Goal: Information Seeking & Learning: Check status

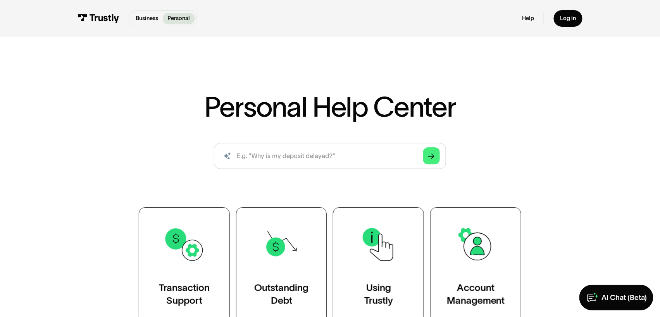
click at [524, 166] on div "AI-powered search ( 1 / 4 ) Type your question and our smart search will find y…" at bounding box center [330, 159] width 465 height 32
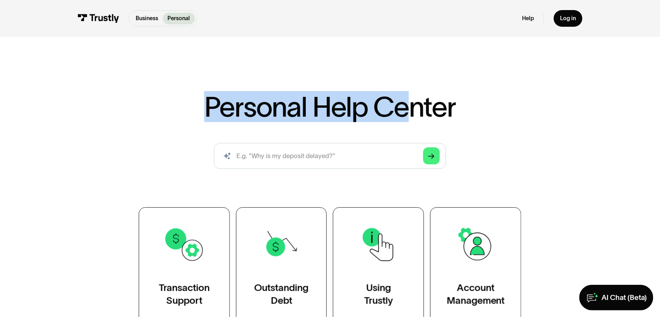
drag, startPoint x: 225, startPoint y: 110, endPoint x: 419, endPoint y: 105, distance: 194.3
click at [419, 105] on div "Personal Help Center AI-powered search ( 1 / 4 ) Type your question and our sma…" at bounding box center [330, 208] width 465 height 231
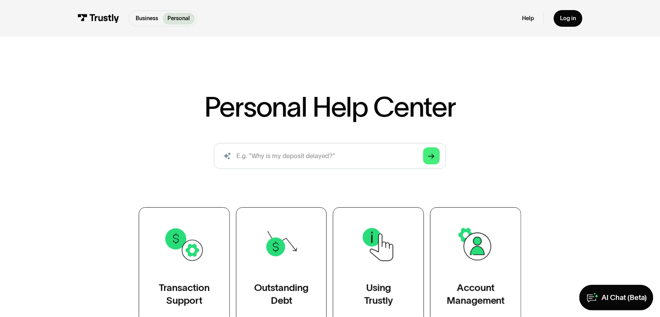
click at [476, 97] on div "Personal Help Center AI-powered search ( 1 / 4 ) Type your question and our sma…" at bounding box center [330, 208] width 465 height 231
click at [350, 158] on input "search" at bounding box center [330, 156] width 233 height 26
type input "How do i track my transaction status?"
click at [435, 157] on polygon "Search" at bounding box center [431, 155] width 7 height 5
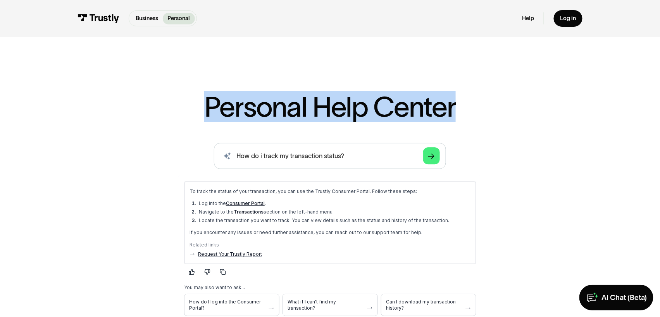
drag, startPoint x: 194, startPoint y: 112, endPoint x: 460, endPoint y: 116, distance: 266.3
click at [460, 116] on div "Personal Help Center AI-powered search ( 1 / 4 ) Type your question and our sma…" at bounding box center [330, 298] width 465 height 410
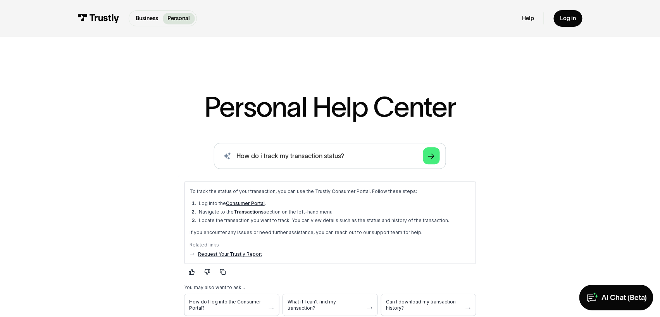
click at [499, 122] on div "Personal Help Center AI-powered search ( 1 / 4 ) Type your question and our sma…" at bounding box center [330, 298] width 465 height 410
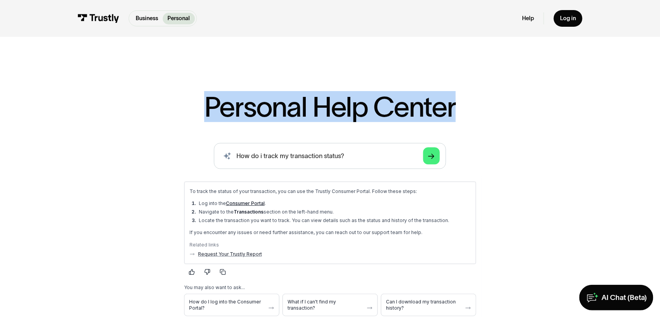
drag, startPoint x: 456, startPoint y: 106, endPoint x: 207, endPoint y: 98, distance: 249.4
click at [207, 98] on div "Personal Help Center AI-powered search ( 1 / 4 ) Type your question and our sma…" at bounding box center [330, 298] width 465 height 410
click at [338, 116] on h1 "Personal Help Center" at bounding box center [330, 107] width 252 height 28
drag, startPoint x: 440, startPoint y: 112, endPoint x: 220, endPoint y: 105, distance: 219.9
click at [221, 105] on div "Personal Help Center AI-powered search ( 1 / 4 ) Type your question and our sma…" at bounding box center [330, 298] width 465 height 410
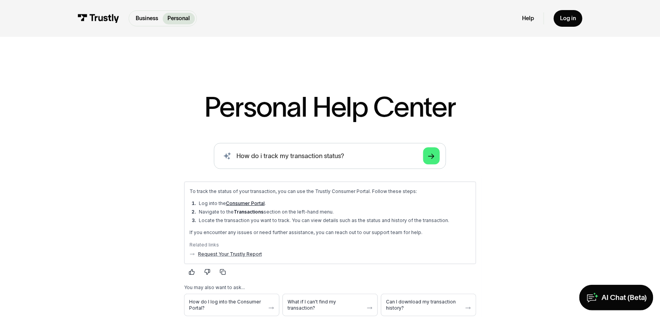
click at [290, 112] on h1 "Personal Help Center" at bounding box center [330, 107] width 252 height 28
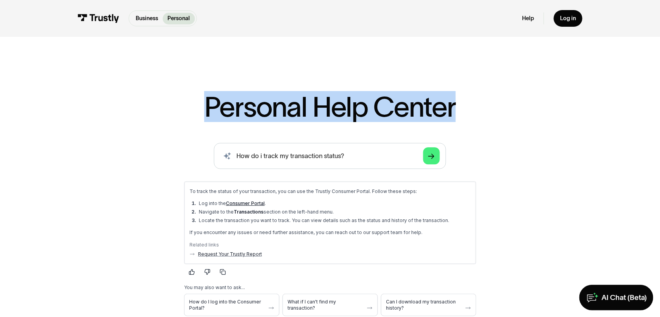
drag, startPoint x: 202, startPoint y: 105, endPoint x: 481, endPoint y: 111, distance: 279.5
click at [481, 111] on div "Personal Help Center AI-powered search ( 1 / 4 ) Type your question and our sma…" at bounding box center [330, 298] width 465 height 410
click at [483, 110] on div "Personal Help Center AI-powered search ( 1 / 4 ) Type your question and our sma…" at bounding box center [330, 298] width 465 height 410
drag, startPoint x: 279, startPoint y: 96, endPoint x: 447, endPoint y: 106, distance: 168.1
click at [444, 106] on div "Personal Help Center AI-powered search ( 1 / 4 ) Type your question and our sma…" at bounding box center [330, 271] width 660 height 461
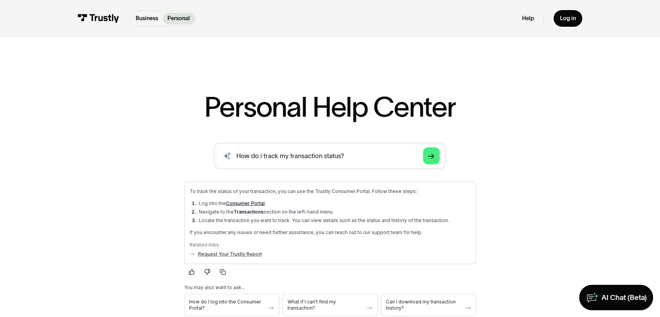
click at [469, 114] on div "Personal Help Center AI-powered search ( 1 / 4 ) Type your question and our sma…" at bounding box center [330, 298] width 465 height 410
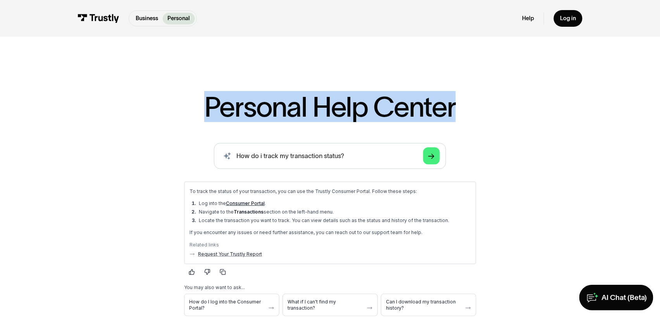
drag, startPoint x: 463, startPoint y: 112, endPoint x: 189, endPoint y: 79, distance: 276.0
click at [178, 86] on div "Personal Help Center AI-powered search ( 1 / 4 ) Type your question and our sma…" at bounding box center [330, 271] width 660 height 461
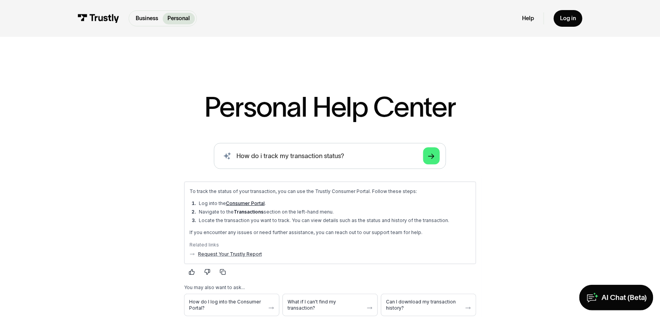
click at [457, 96] on div "Personal Help Center AI-powered search ( 1 / 4 ) Type your question and our sma…" at bounding box center [330, 298] width 465 height 410
